Goal: Transaction & Acquisition: Purchase product/service

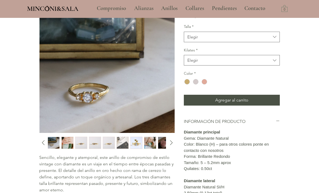
scroll to position [67, 0]
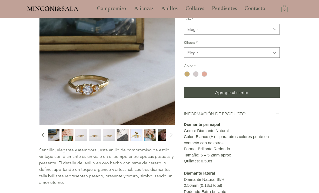
click at [55, 134] on img "1 / 12" at bounding box center [54, 135] width 12 height 12
click at [71, 133] on img "2 / 12" at bounding box center [68, 135] width 12 height 12
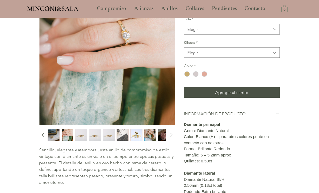
scroll to position [68, 0]
click at [87, 137] on img "3 / 12" at bounding box center [81, 135] width 12 height 12
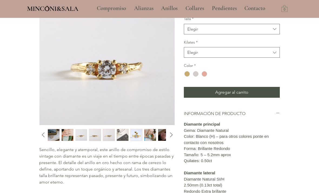
click at [101, 134] on img "4 / 12" at bounding box center [95, 135] width 12 height 12
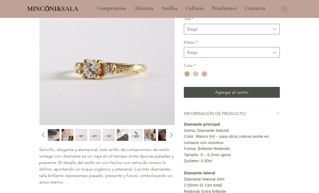
click at [110, 134] on img "5 / 12" at bounding box center [109, 135] width 12 height 12
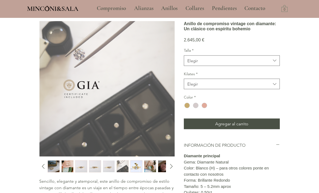
scroll to position [0, 0]
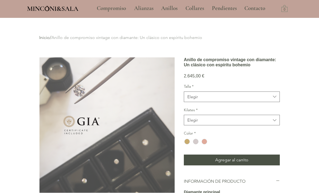
click at [111, 10] on p "Compromiso" at bounding box center [111, 9] width 35 height 14
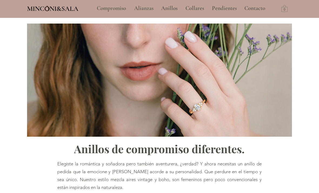
type input "**********"
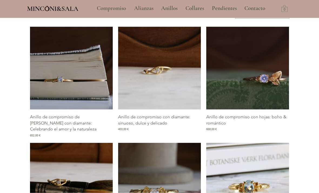
scroll to position [265, 0]
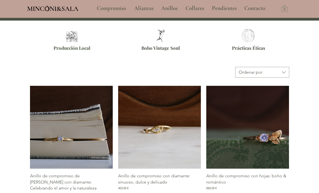
scroll to position [205, 0]
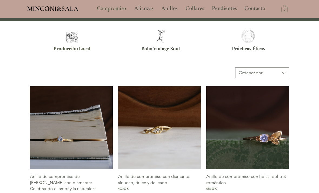
click at [42, 184] on p "Anillo de compromiso de [PERSON_NAME] con diamante: Celebrando el amor y la nat…" at bounding box center [71, 182] width 83 height 18
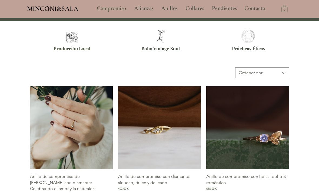
click at [69, 138] on img "Galería de Anillo de compromiso de rama con diamante: Celebrando el amor y la n…" at bounding box center [71, 127] width 83 height 83
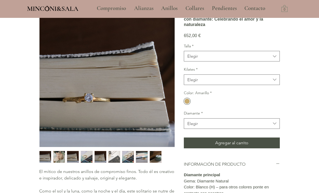
scroll to position [55, 0]
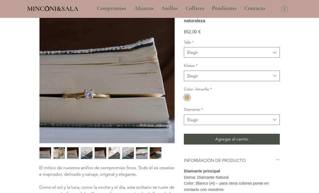
click at [47, 152] on img "1 / 9" at bounding box center [45, 153] width 12 height 12
click at [57, 152] on img "2 / 9" at bounding box center [59, 153] width 12 height 12
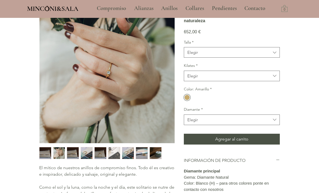
click at [73, 156] on img "3 / 9" at bounding box center [73, 153] width 12 height 12
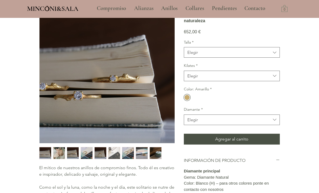
click at [88, 152] on img "4 / 9" at bounding box center [87, 153] width 12 height 12
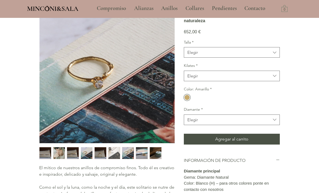
click at [92, 152] on img "4 / 9" at bounding box center [87, 153] width 12 height 12
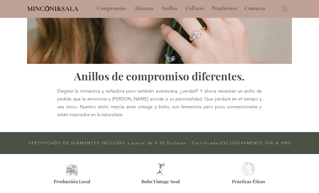
type input "**********"
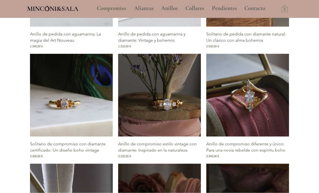
scroll to position [576, 0]
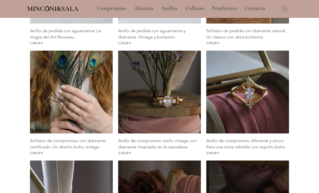
click at [50, 105] on img "Galería de Solitario de compromiso con diamante certificado: Un diseño boho vin…" at bounding box center [71, 92] width 83 height 83
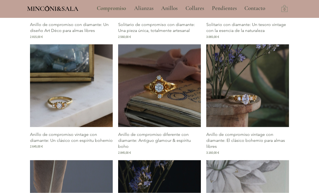
scroll to position [912, 0]
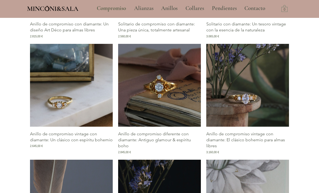
click at [42, 143] on p "Anillo de compromiso vintage con diamante: Un clásico con espíritu bohemio" at bounding box center [71, 137] width 83 height 12
